Goal: Find specific page/section: Find specific page/section

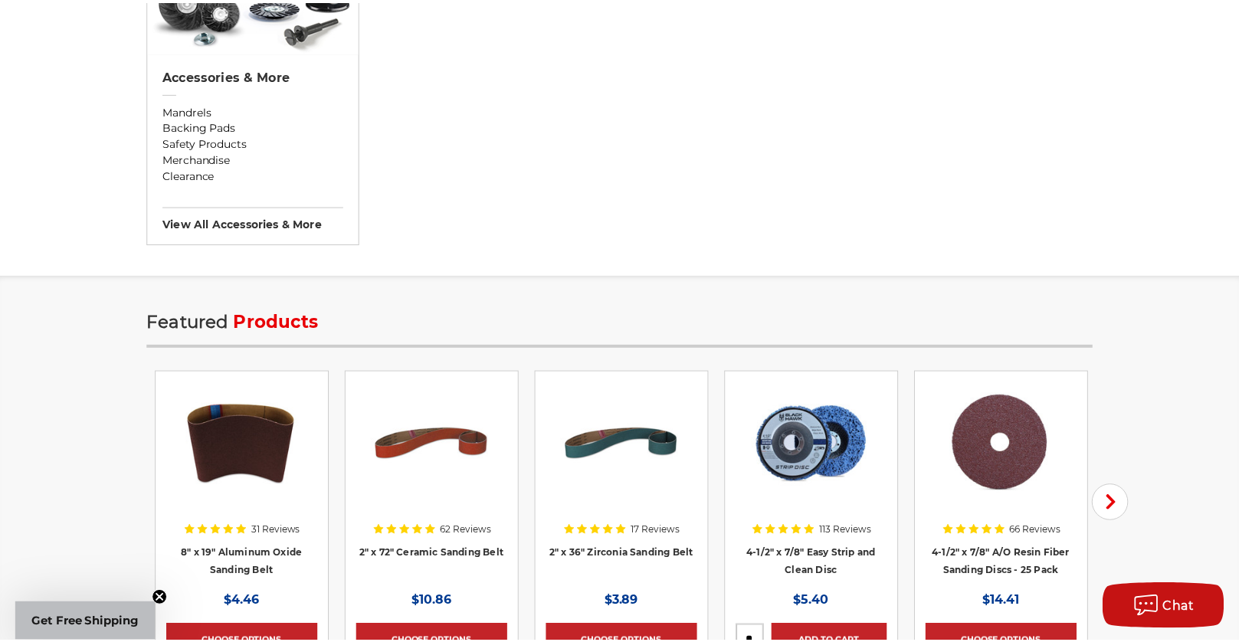
scroll to position [1762, 0]
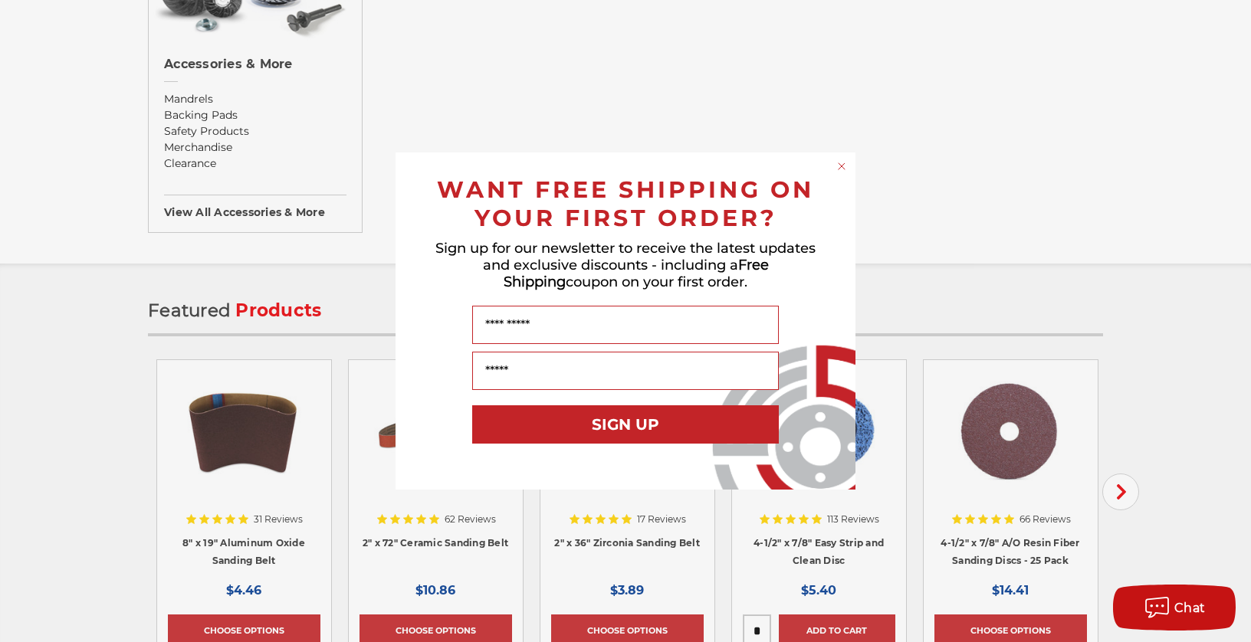
click at [839, 166] on circle "Close dialog" at bounding box center [841, 166] width 15 height 15
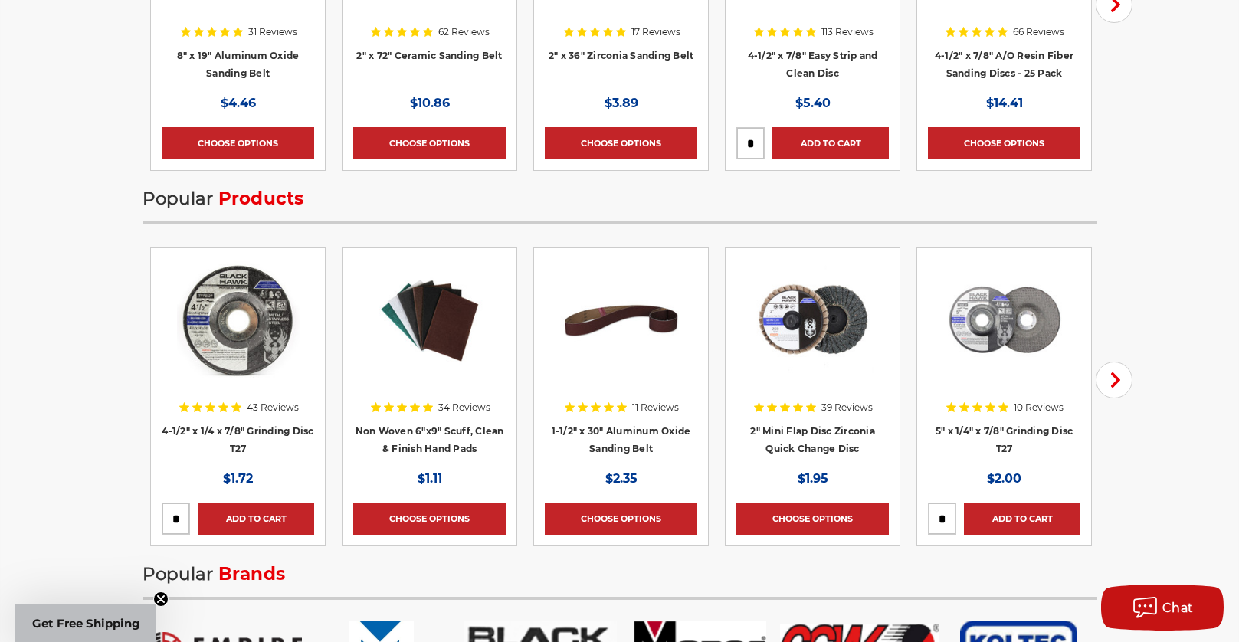
scroll to position [2222, 0]
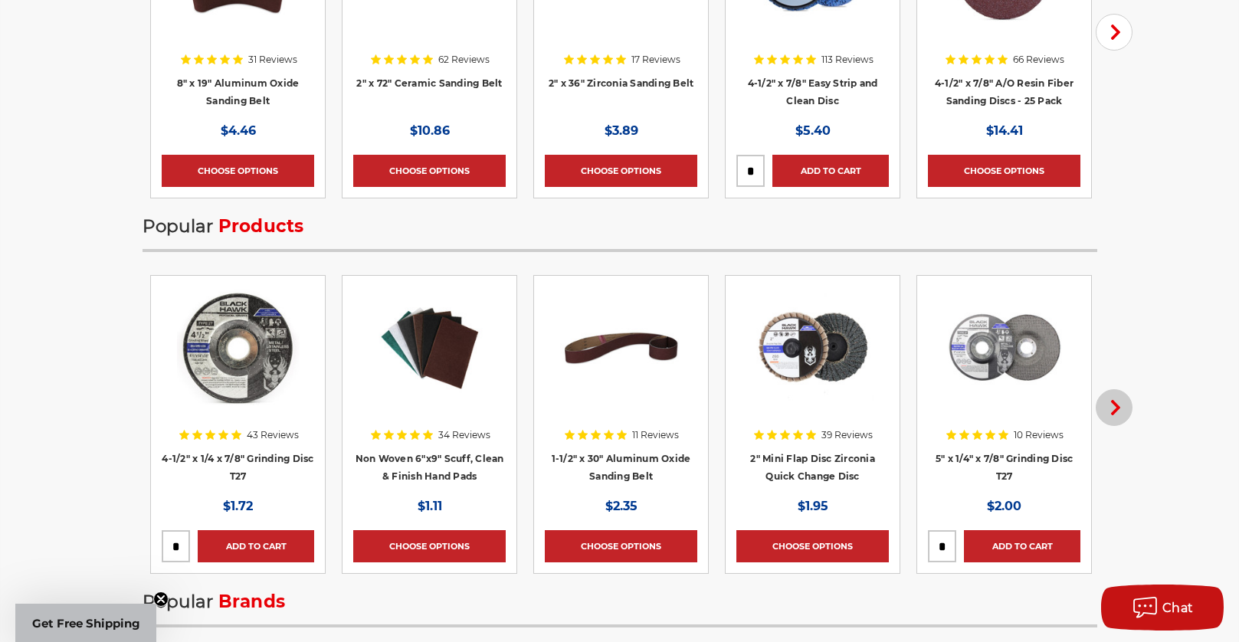
click at [1116, 406] on use "button" at bounding box center [1115, 407] width 9 height 15
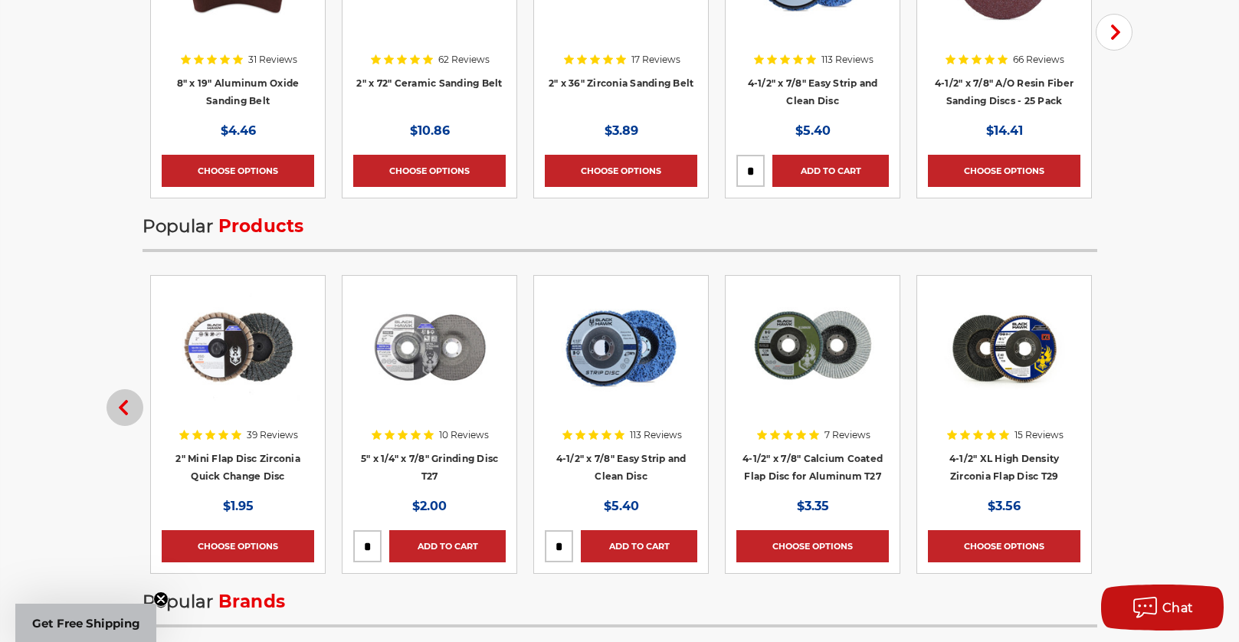
click at [116, 411] on icon "button" at bounding box center [123, 407] width 15 height 15
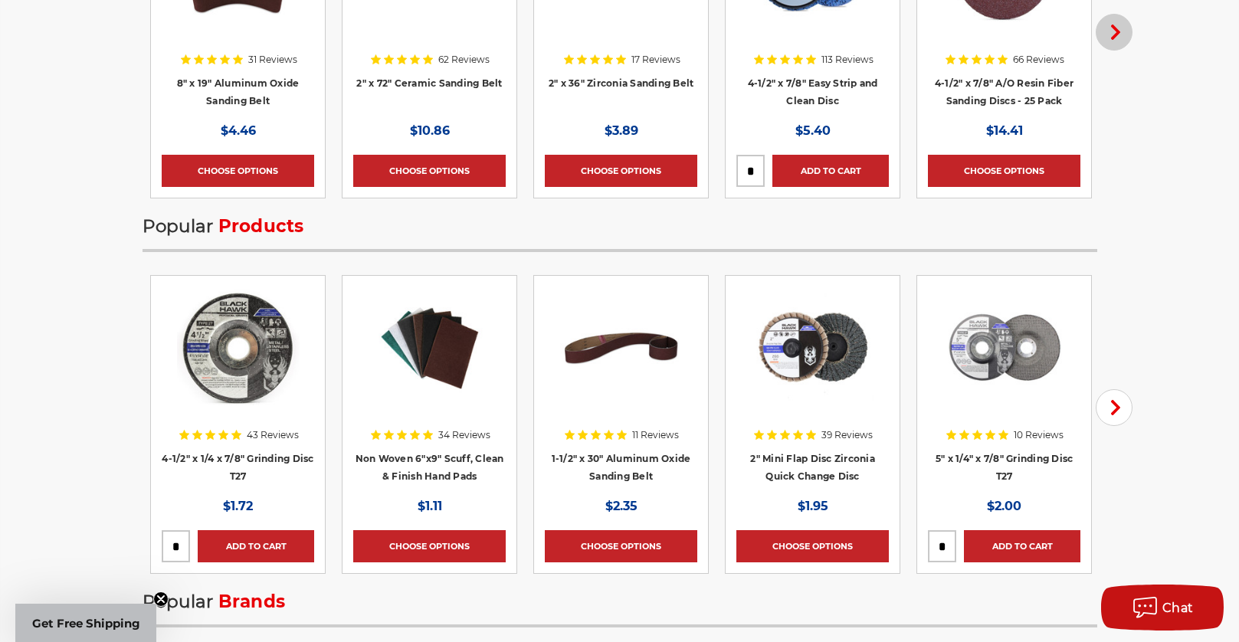
click at [1128, 23] on button "Next" at bounding box center [1114, 32] width 37 height 37
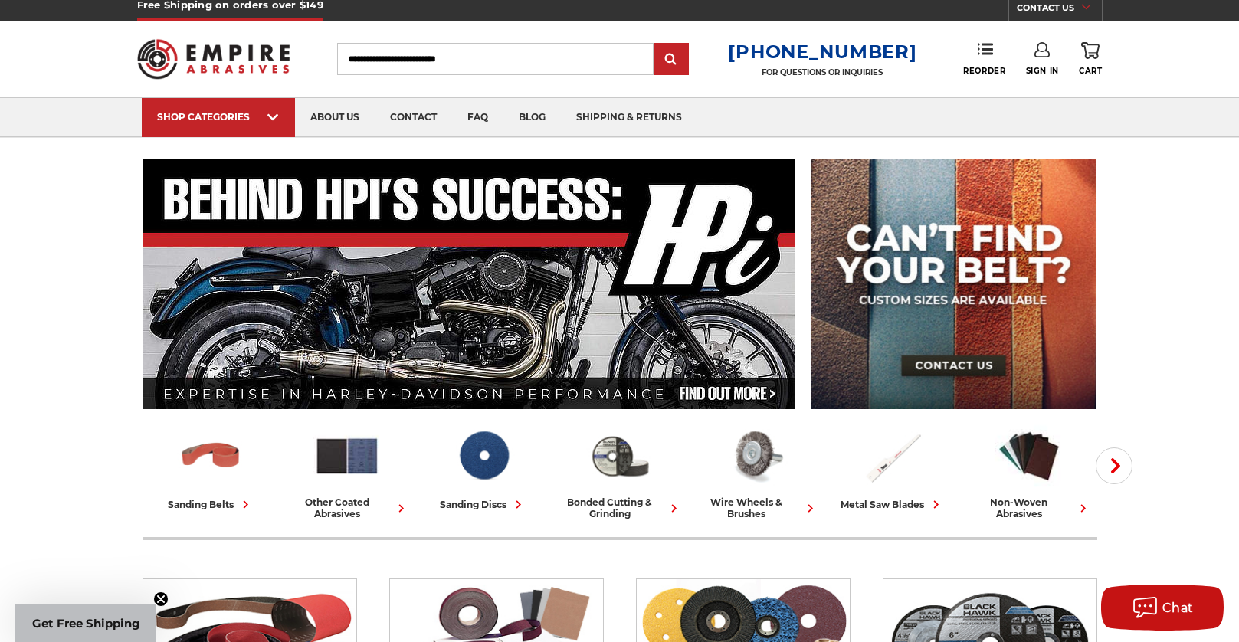
scroll to position [0, 0]
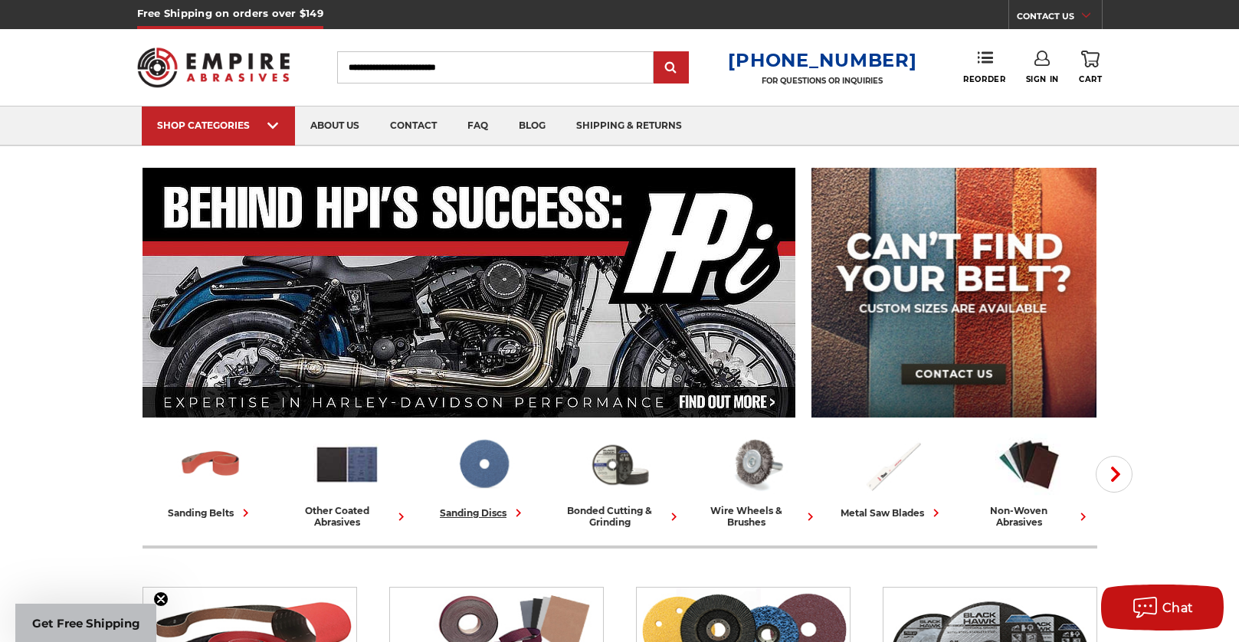
click at [471, 474] on img at bounding box center [483, 464] width 67 height 66
